Goal: Task Accomplishment & Management: Manage account settings

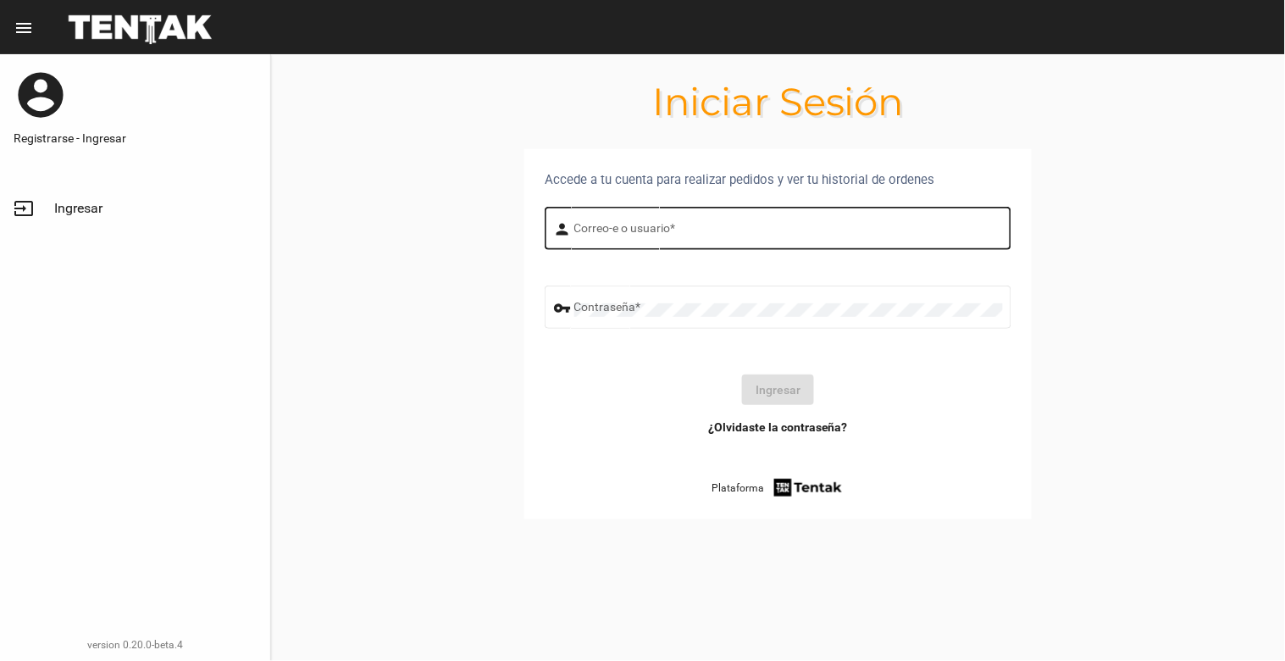
type input "[EMAIL_ADDRESS][DOMAIN_NAME]"
click at [755, 226] on input "[EMAIL_ADDRESS][DOMAIN_NAME]" at bounding box center [788, 232] width 429 height 14
click at [767, 386] on button "Ingresar" at bounding box center [778, 389] width 72 height 31
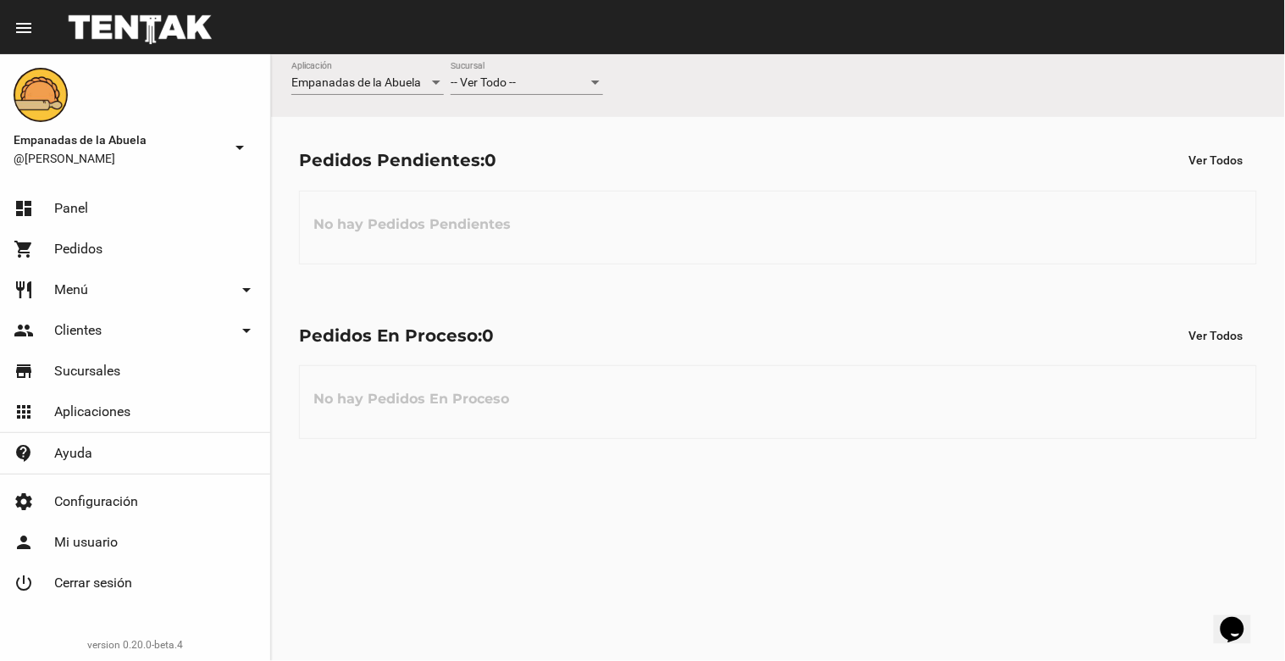
click at [596, 80] on div at bounding box center [595, 83] width 15 height 14
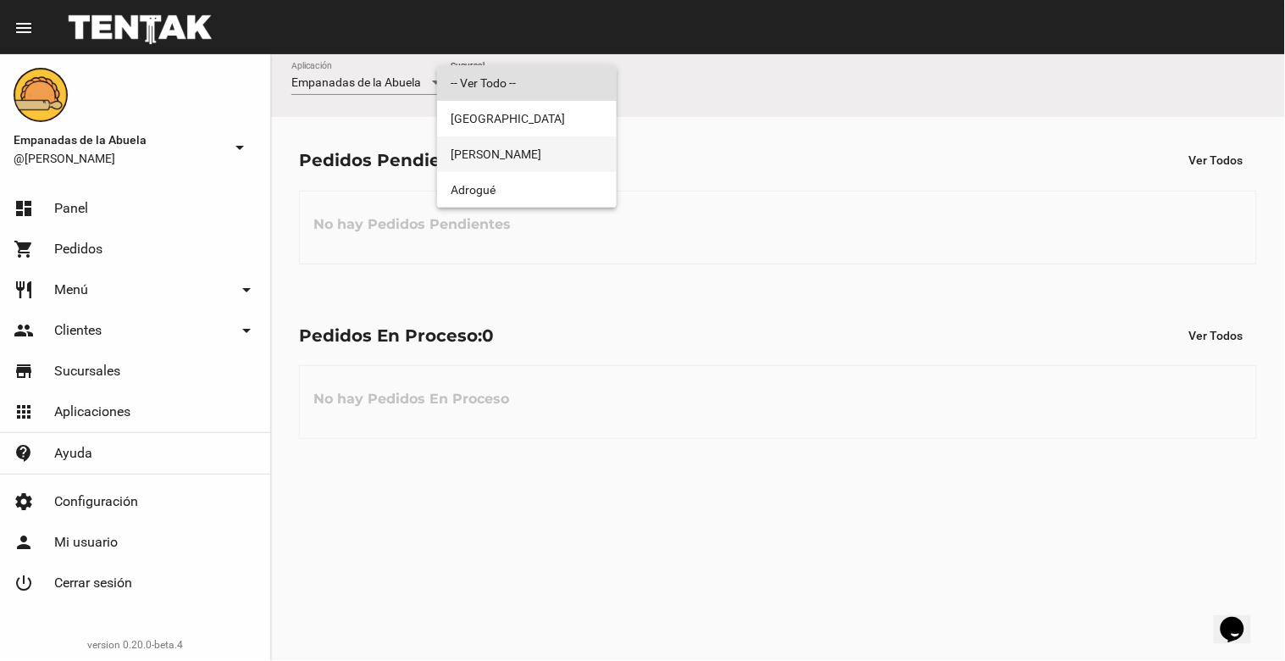
click at [577, 146] on span "[PERSON_NAME]" at bounding box center [527, 154] width 153 height 36
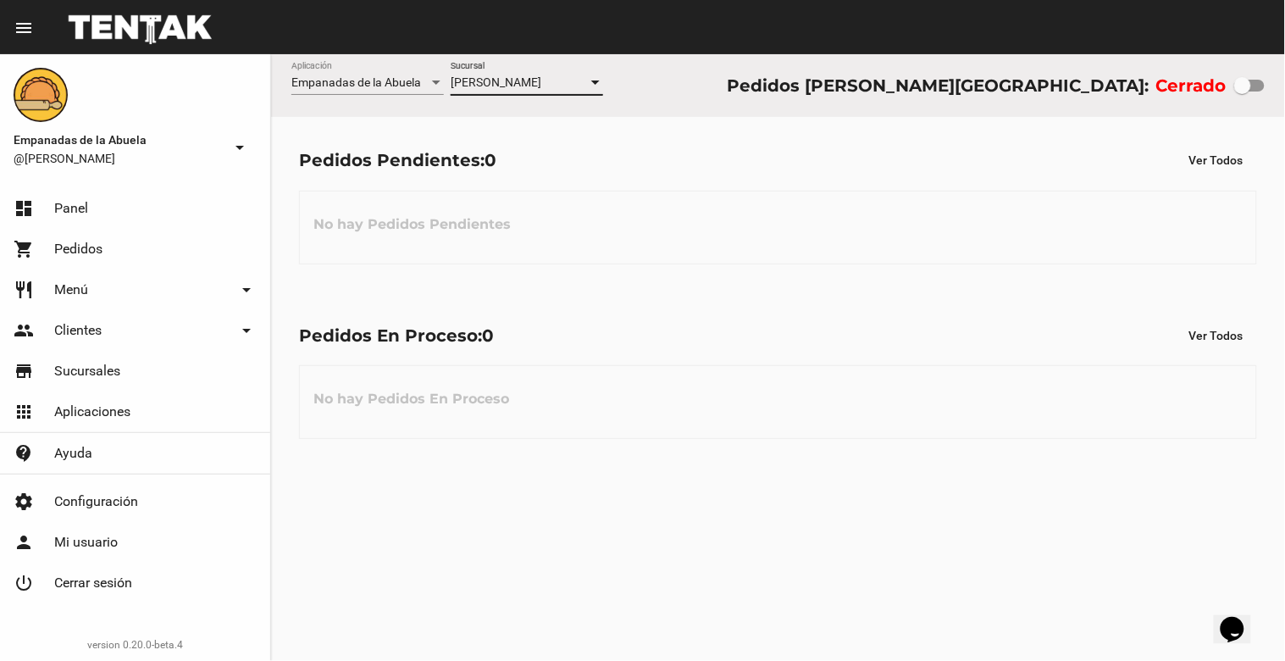
drag, startPoint x: 1249, startPoint y: 80, endPoint x: 1284, endPoint y: 80, distance: 35.6
click at [1284, 80] on div "Empanadas de la Abuela Aplicación [PERSON_NAME] [GEOGRAPHIC_DATA] Pedidos [PERS…" at bounding box center [778, 85] width 1014 height 63
checkbox input "true"
